Goal: Entertainment & Leisure: Browse casually

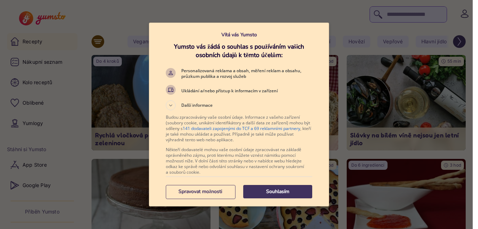
click at [253, 193] on p "Souhlasím" at bounding box center [277, 191] width 69 height 7
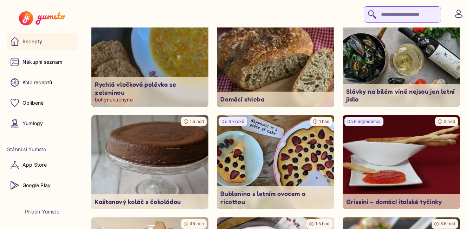
scroll to position [106, 0]
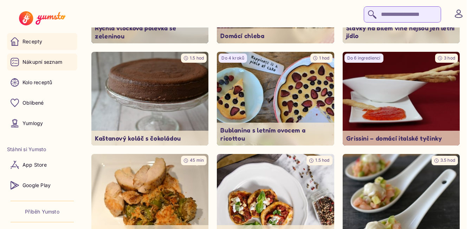
click at [39, 59] on p "Nákupní seznam" at bounding box center [43, 61] width 40 height 7
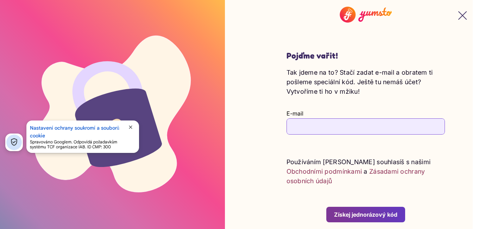
click at [458, 13] on icon "button" at bounding box center [462, 15] width 8 height 8
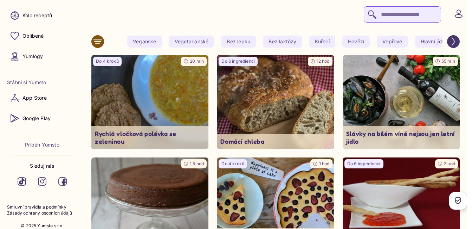
click at [458, 41] on icon "Scroll right" at bounding box center [454, 41] width 8 height 8
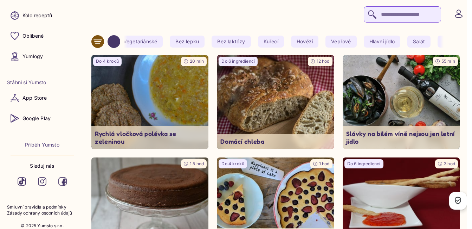
scroll to position [0, 71]
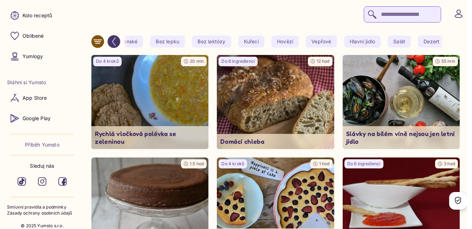
click at [95, 43] on icon at bounding box center [98, 41] width 8 height 8
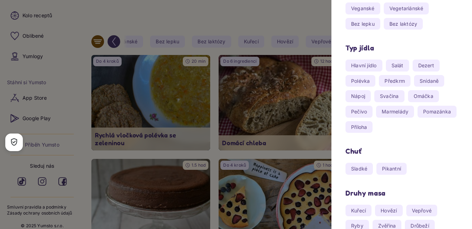
scroll to position [0, 0]
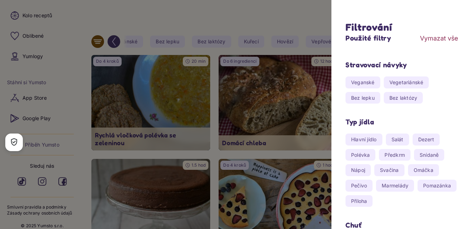
click at [166, 13] on div at bounding box center [236, 114] width 472 height 229
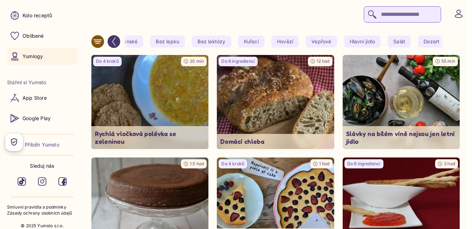
click at [35, 53] on p "Yumlogy" at bounding box center [33, 56] width 20 height 7
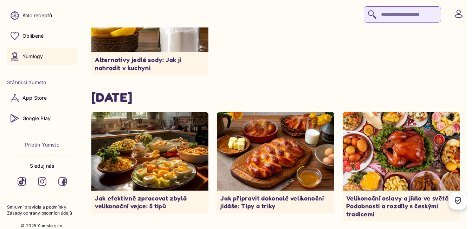
scroll to position [3854, 0]
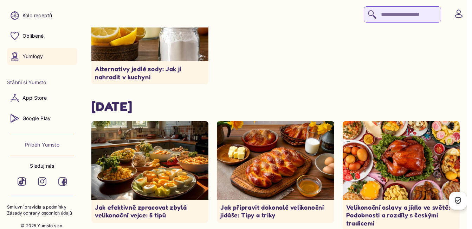
click at [29, 141] on p "Příběh Yumsto" at bounding box center [42, 144] width 34 height 7
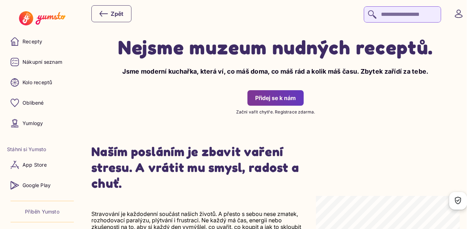
click at [456, 11] on icon at bounding box center [459, 13] width 8 height 8
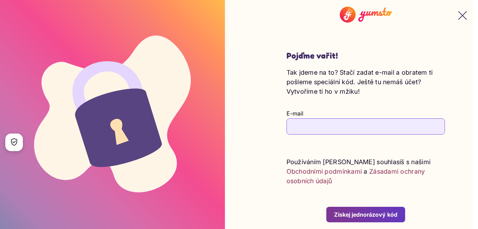
click at [458, 15] on icon "button" at bounding box center [462, 16] width 8 height 8
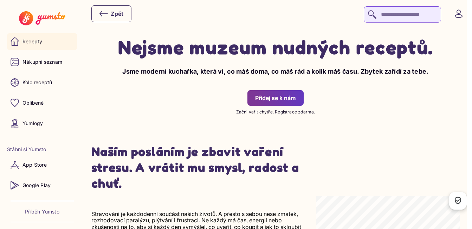
click at [36, 39] on p "Recepty" at bounding box center [33, 41] width 20 height 7
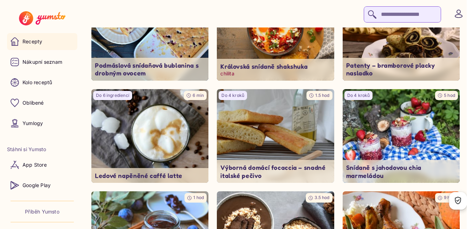
scroll to position [387, 0]
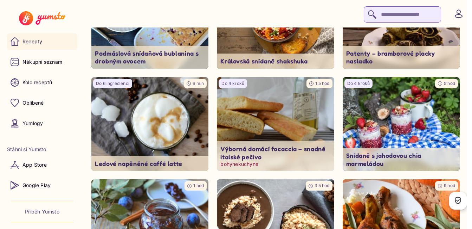
click at [275, 137] on img at bounding box center [275, 124] width 123 height 98
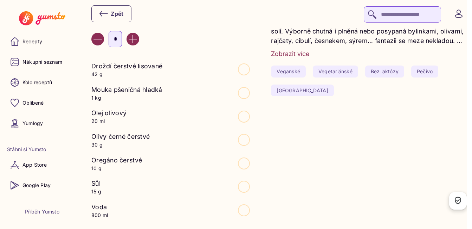
scroll to position [281, 0]
click at [137, 38] on icon "Increase value" at bounding box center [133, 38] width 8 height 8
click at [92, 34] on yumsto-input-number "*" at bounding box center [170, 39] width 159 height 16
click at [93, 37] on button "Decrease value" at bounding box center [97, 38] width 13 height 13
type input "*"
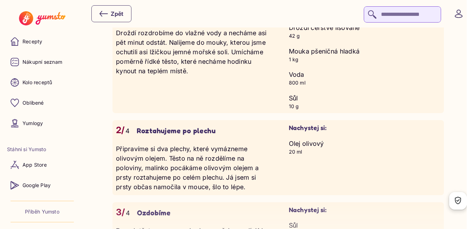
scroll to position [633, 0]
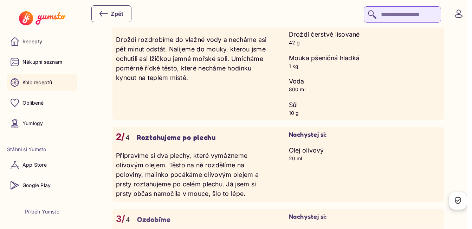
click at [43, 79] on p "Kolo receptů" at bounding box center [38, 82] width 30 height 7
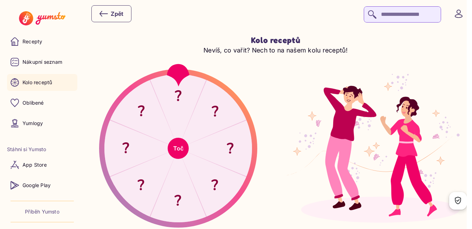
click at [180, 144] on button "Toč" at bounding box center [178, 148] width 21 height 21
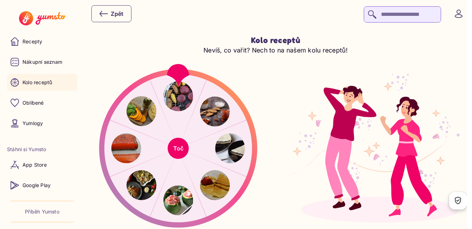
click at [179, 149] on button "Toč" at bounding box center [178, 148] width 21 height 21
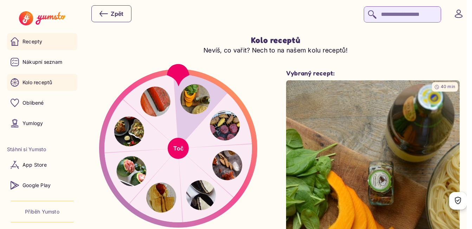
click at [37, 40] on p "Recepty" at bounding box center [33, 41] width 20 height 7
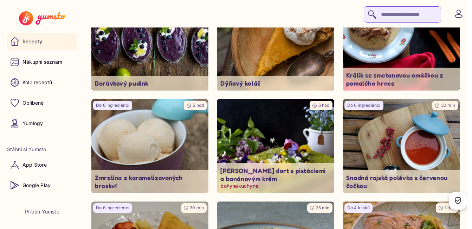
scroll to position [809, 0]
